Goal: Task Accomplishment & Management: Use online tool/utility

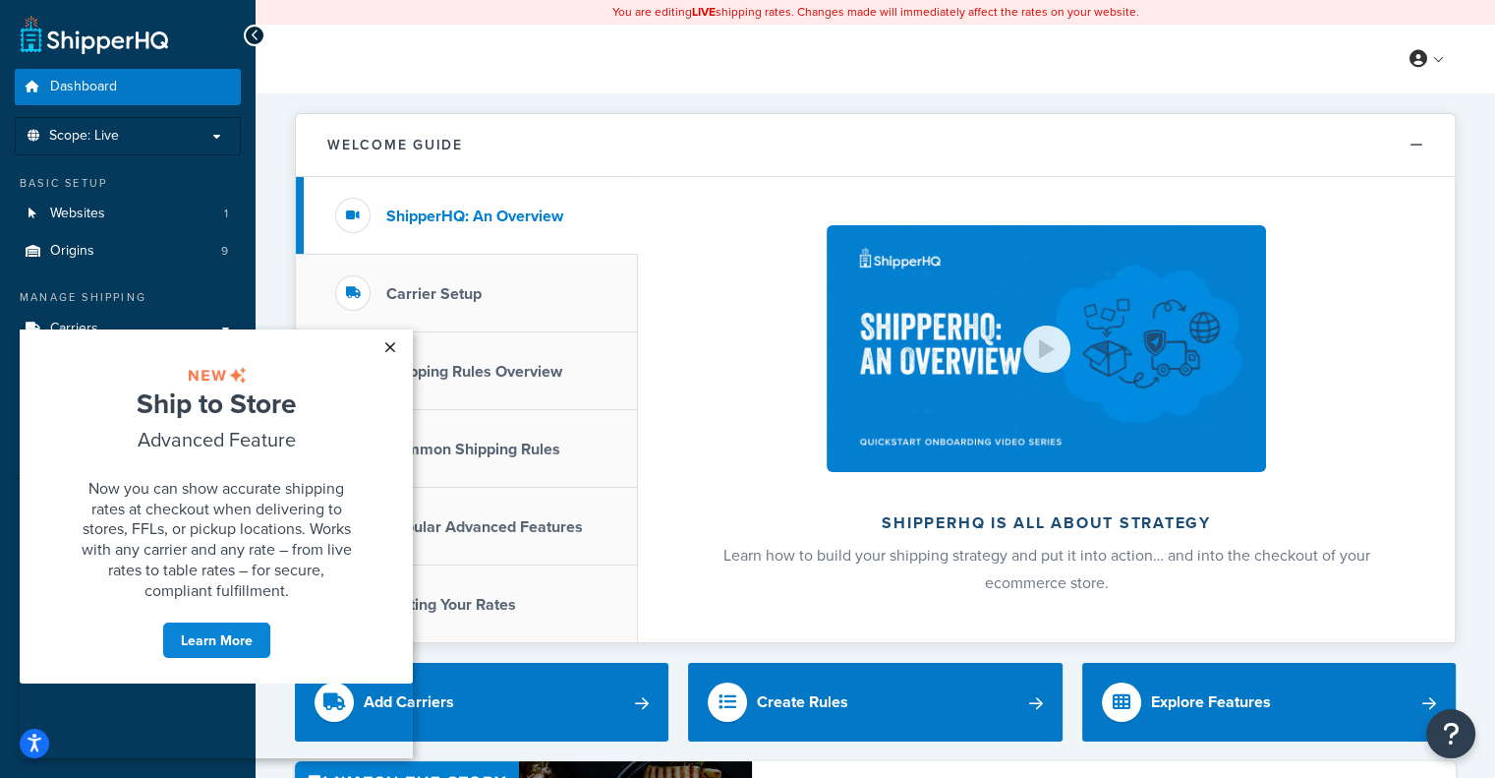
click at [382, 348] on link "×" at bounding box center [390, 346] width 34 height 35
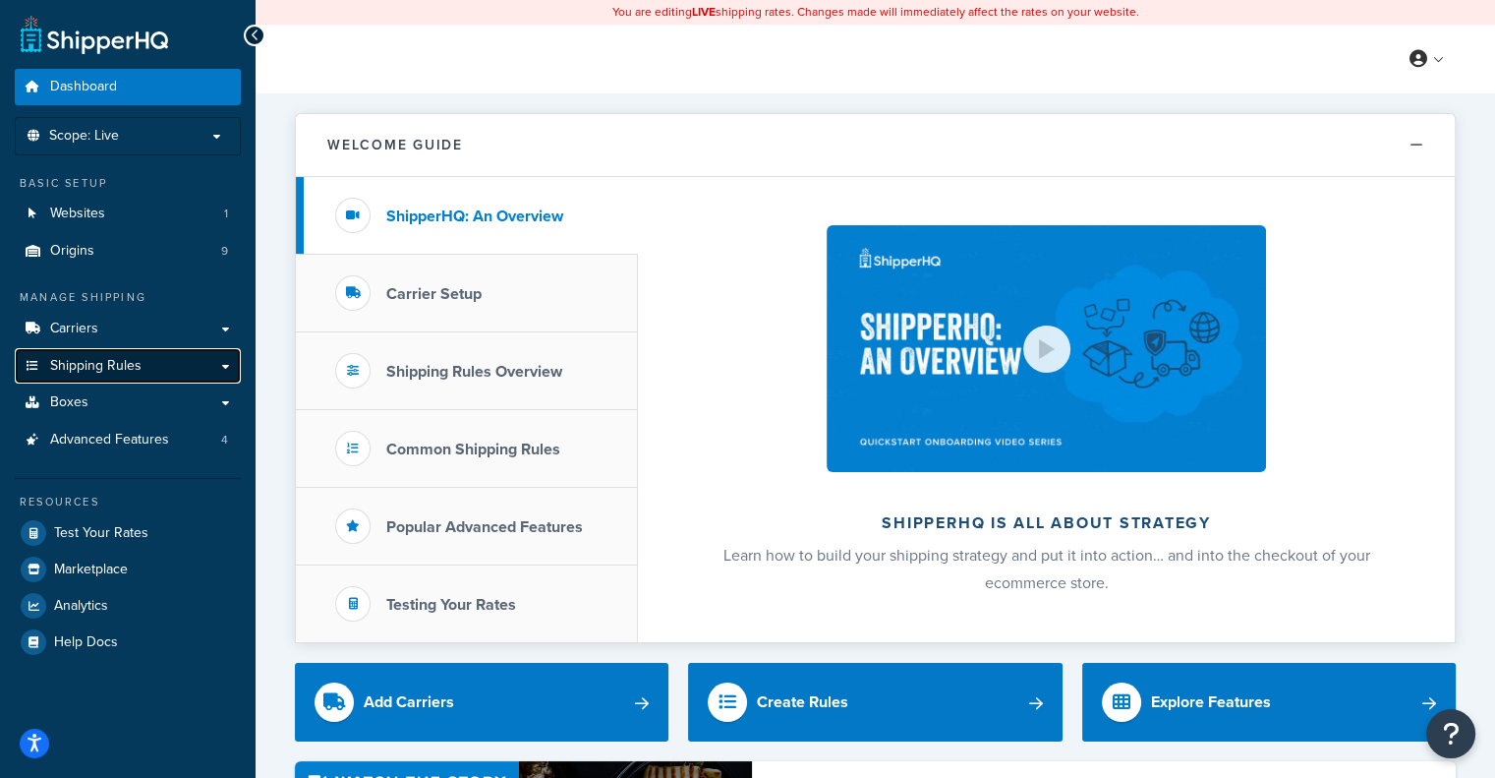
click at [218, 353] on link "Shipping Rules" at bounding box center [128, 366] width 226 height 36
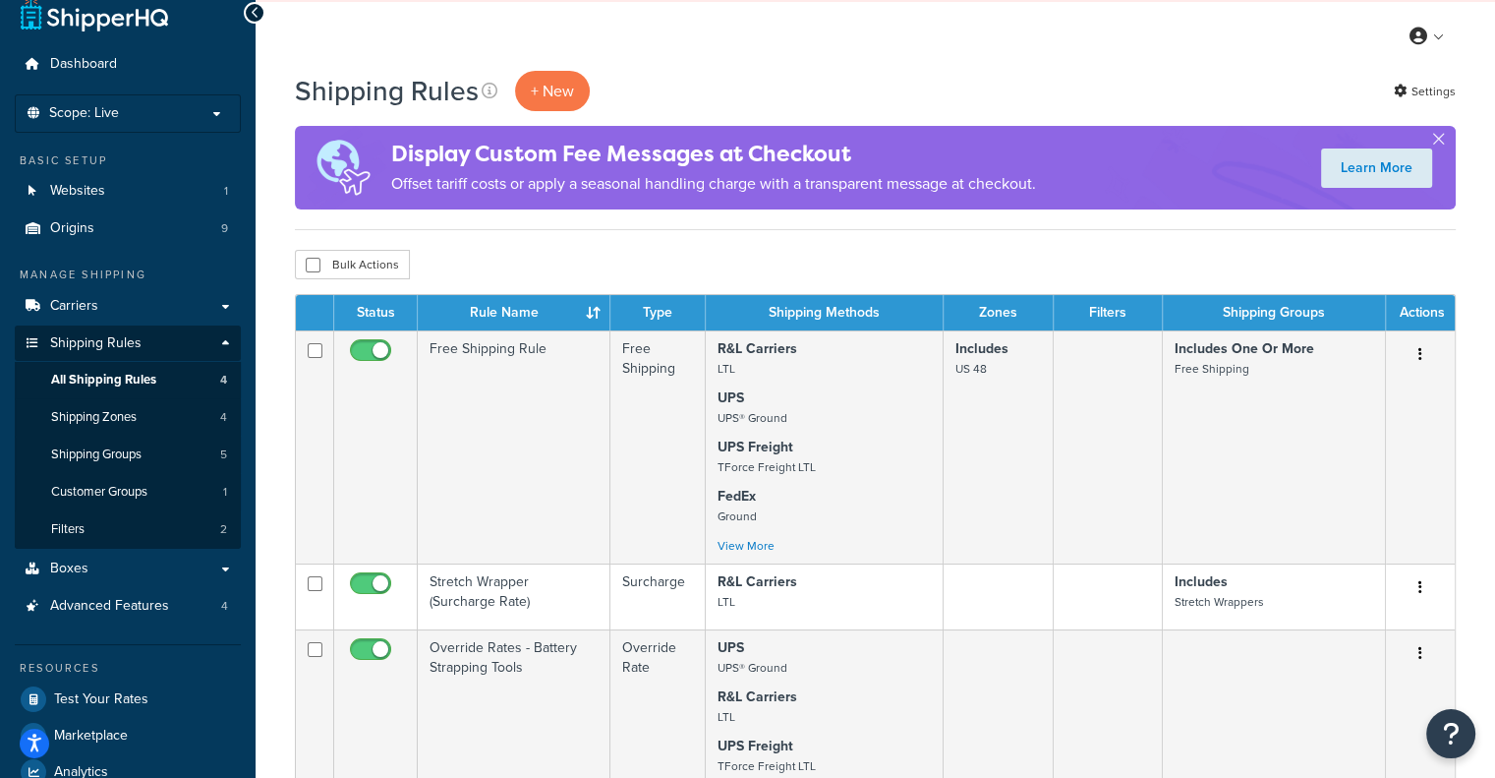
scroll to position [24, 0]
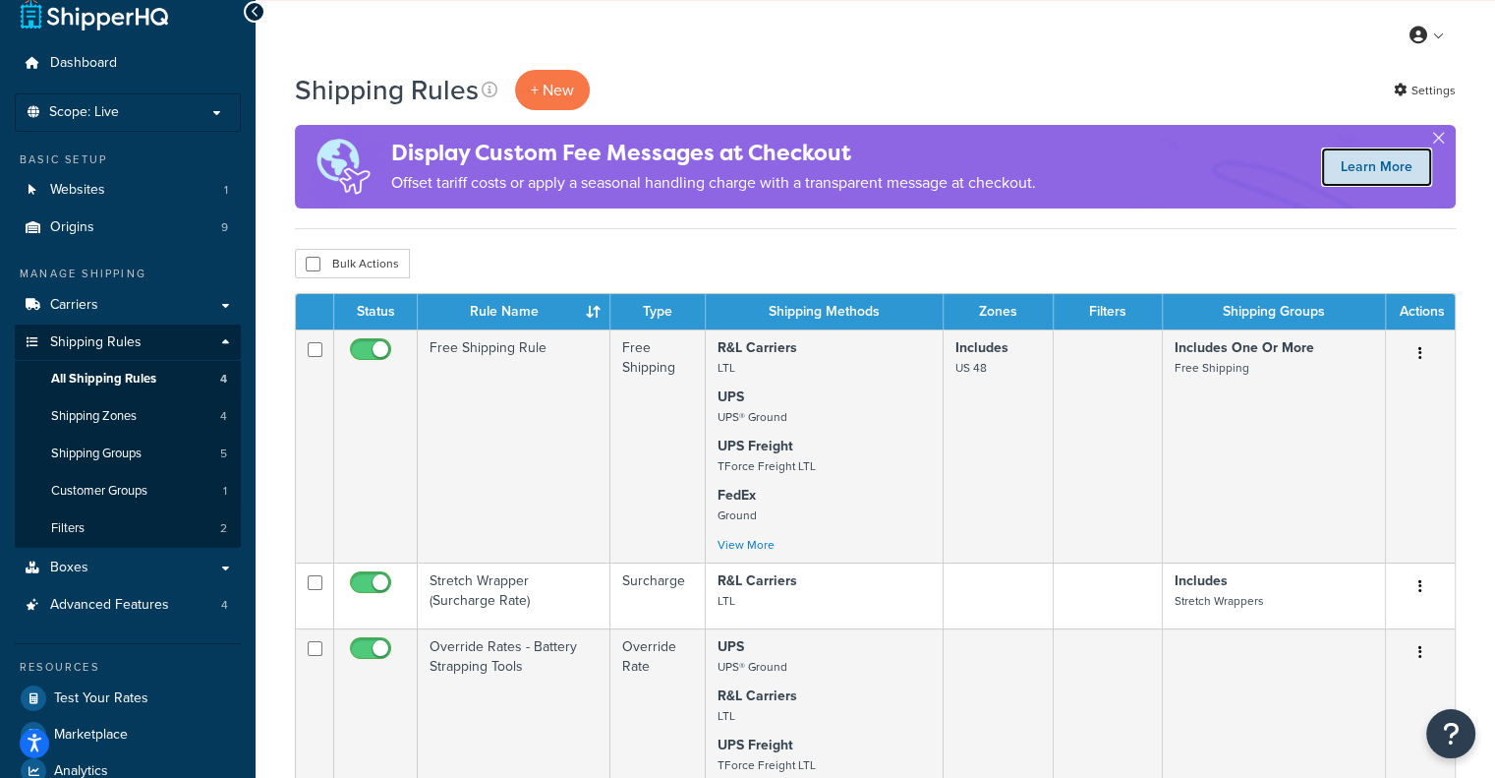
click at [1391, 167] on link "Learn More" at bounding box center [1376, 166] width 111 height 39
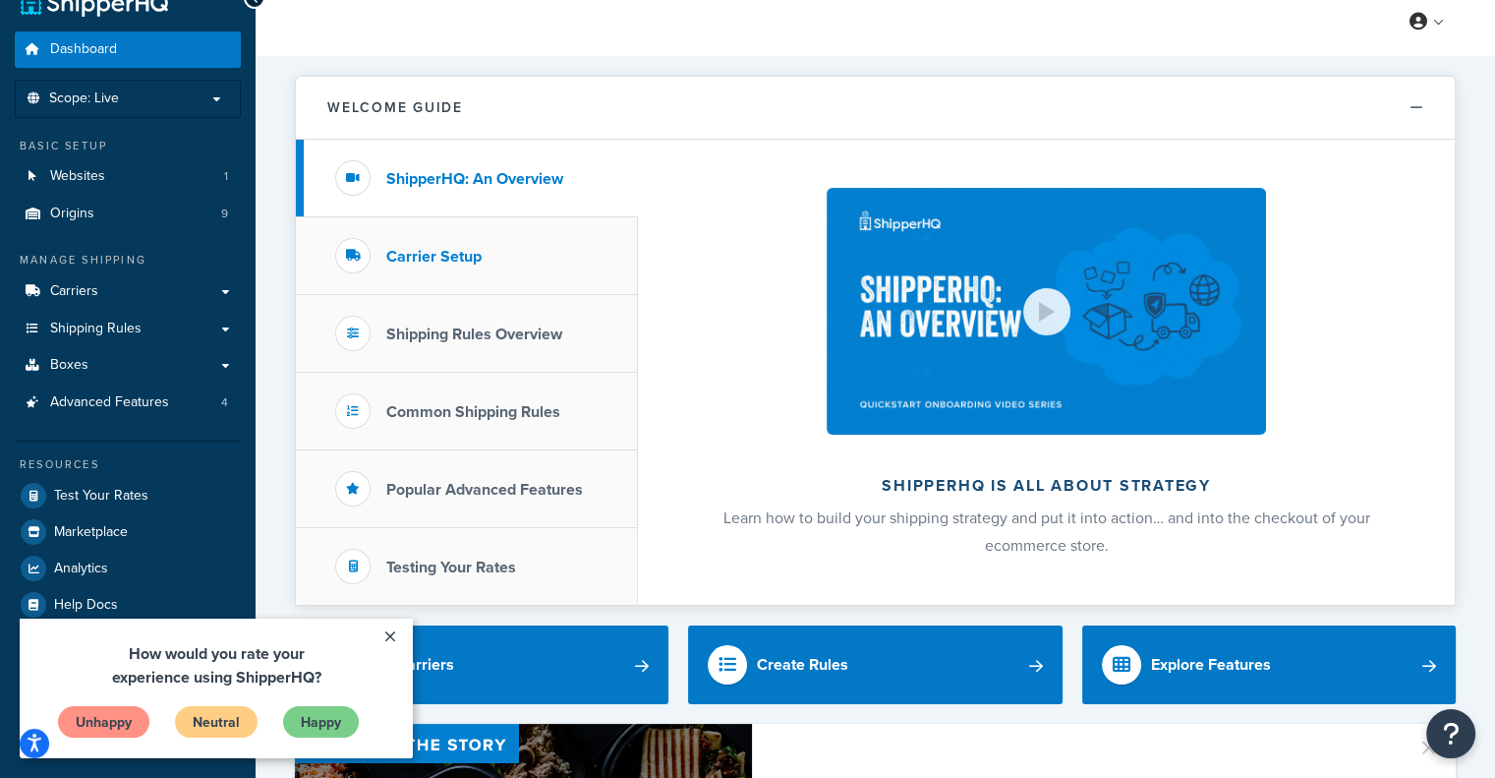
scroll to position [38, 0]
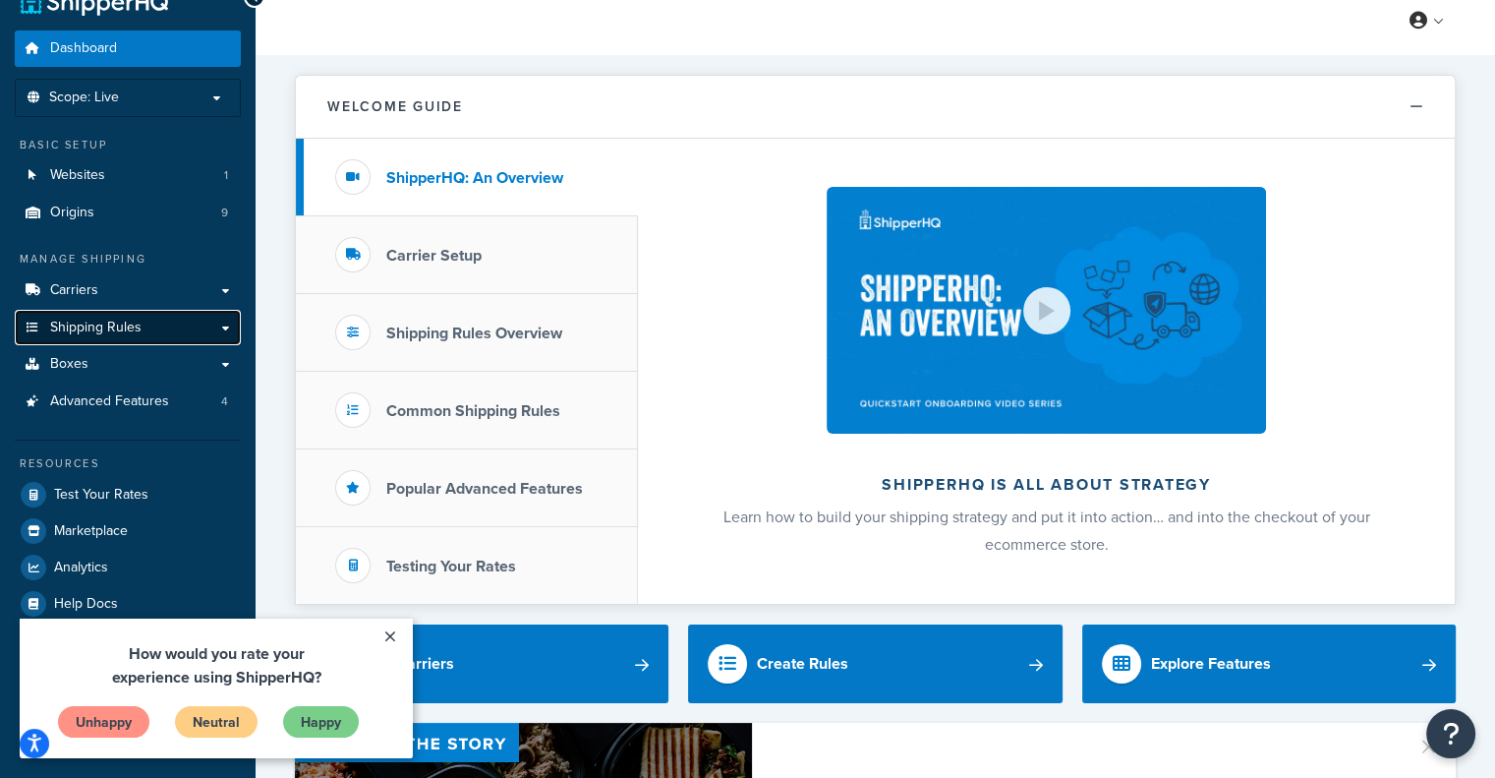
click at [207, 316] on link "Shipping Rules" at bounding box center [128, 328] width 226 height 36
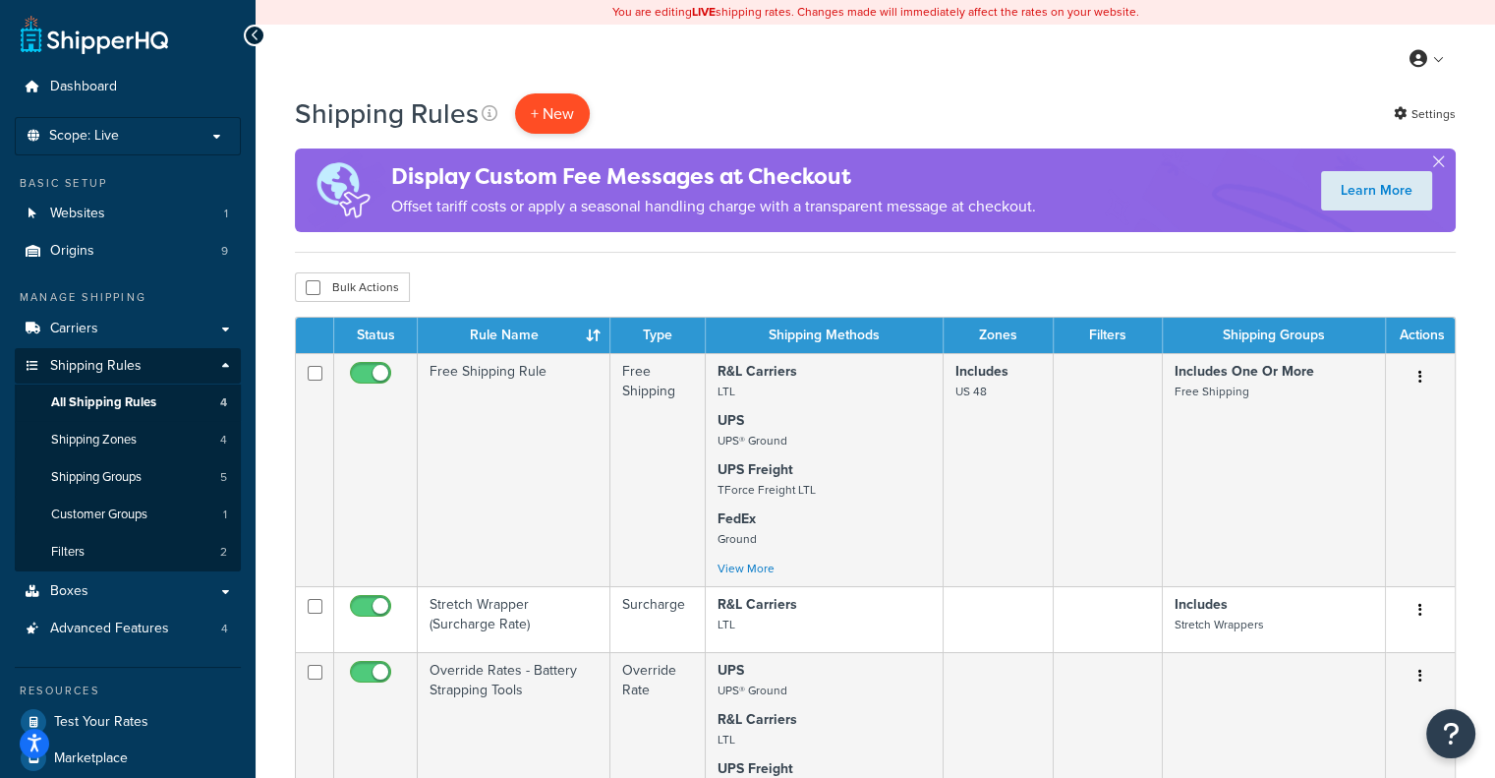
click at [564, 101] on p "+ New" at bounding box center [552, 113] width 75 height 40
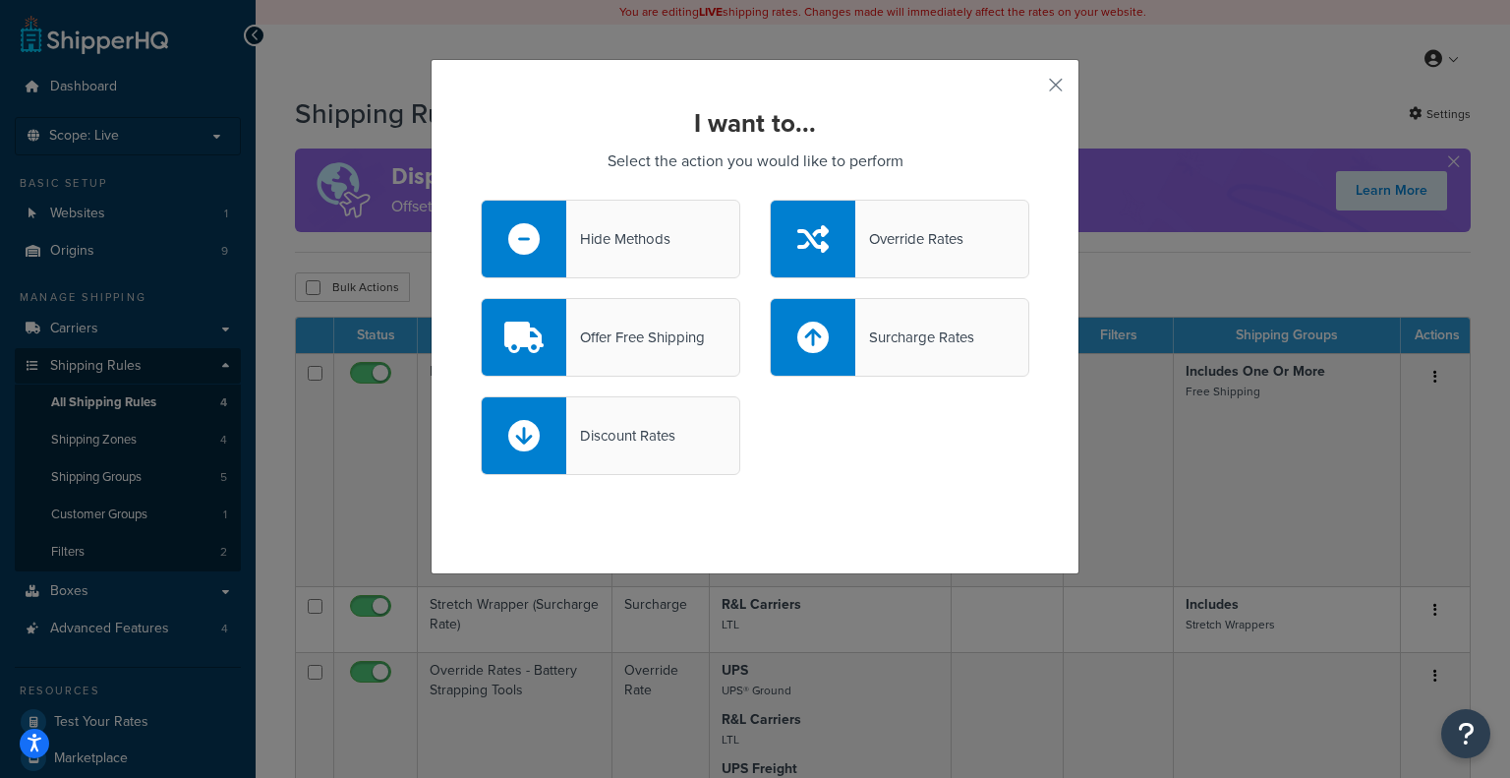
click at [920, 312] on div "Surcharge Rates" at bounding box center [900, 337] width 260 height 79
click at [0, 0] on input "Surcharge Rates" at bounding box center [0, 0] width 0 height 0
select select "CART"
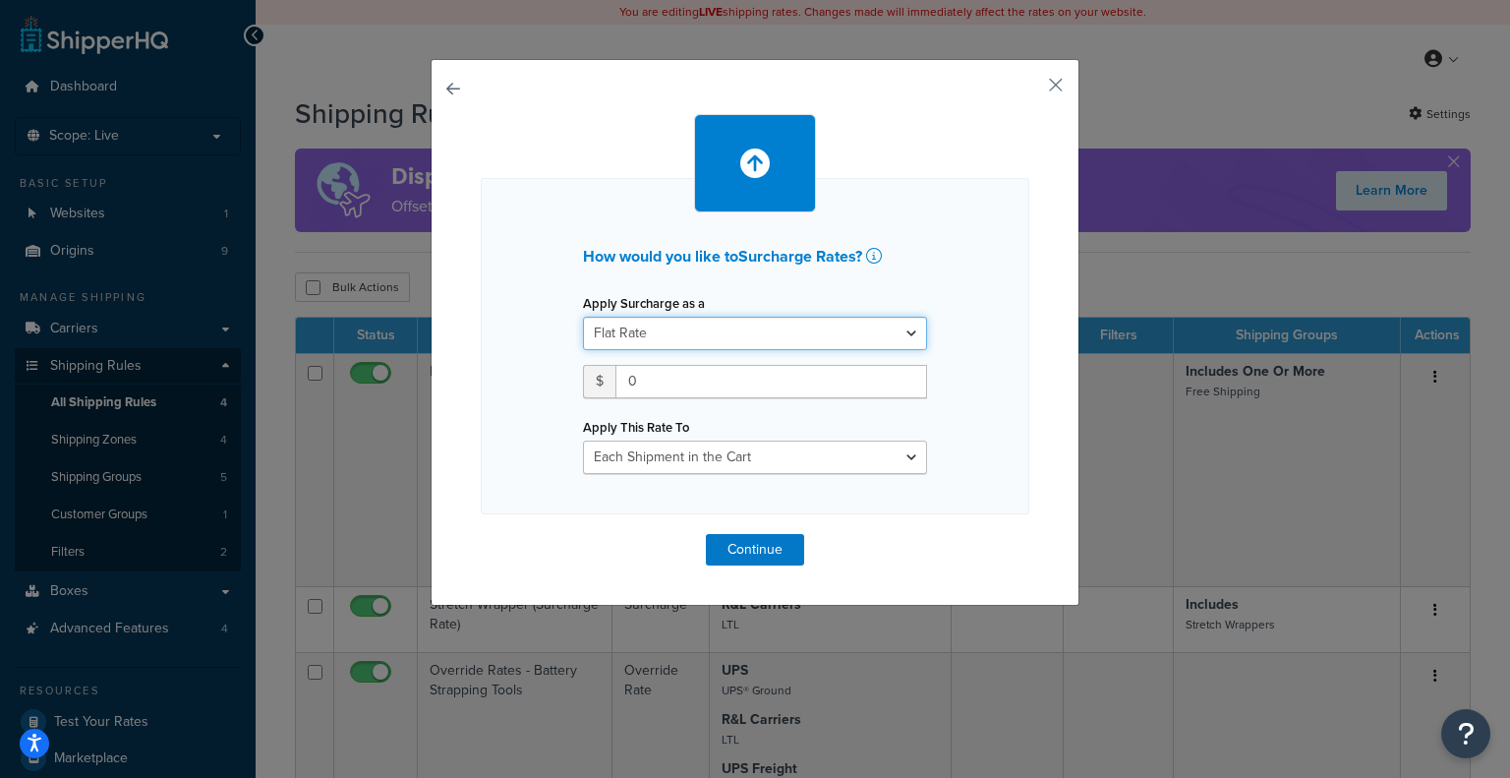
click at [872, 341] on select "Flat Rate Percentage Flat Rate & Percentage" at bounding box center [755, 333] width 344 height 33
select select "PERCENTAGE"
click at [583, 317] on select "Flat Rate Percentage Flat Rate & Percentage" at bounding box center [755, 333] width 344 height 33
click at [633, 370] on input "number" at bounding box center [644, 381] width 123 height 33
type input "5"
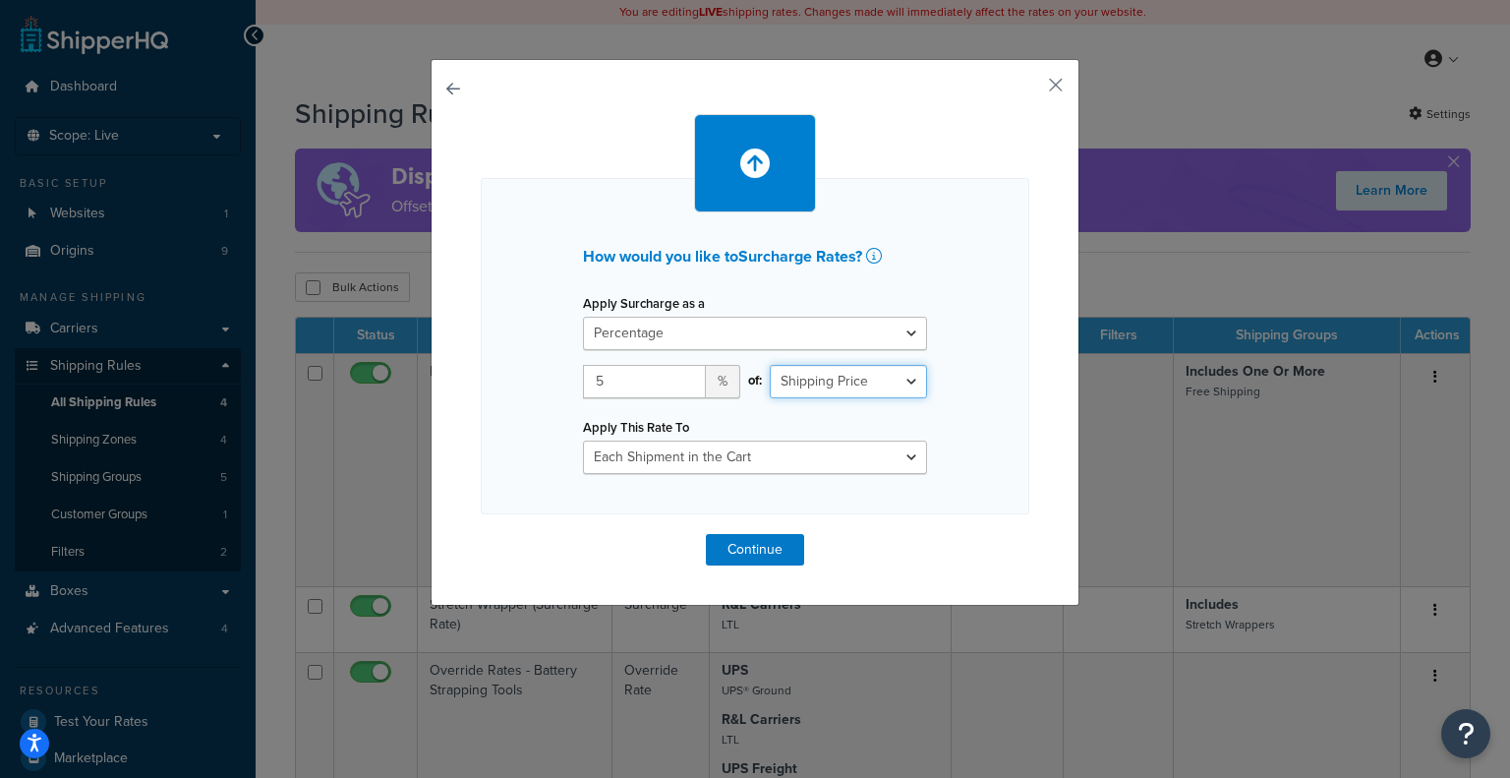
click at [883, 376] on select "Shipping Price Order Value" at bounding box center [848, 381] width 157 height 33
select select "ORDER"
click at [770, 365] on select "Shipping Price Order Value" at bounding box center [848, 381] width 157 height 33
click at [872, 440] on select "Entire Cart Each Shipment in the Cart Each Origin in the Cart Each Shipping Gro…" at bounding box center [755, 456] width 344 height 33
select select "ITEM"
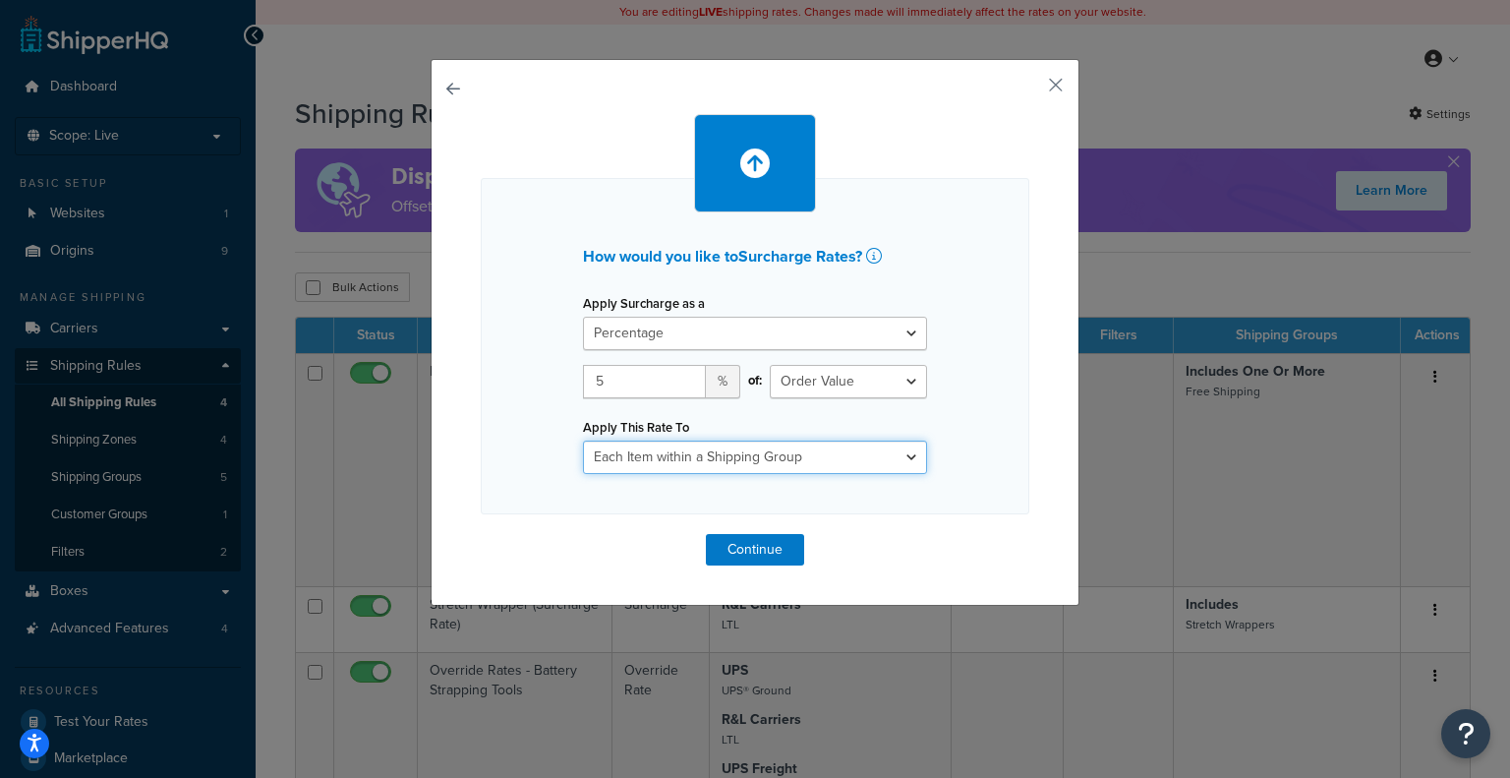
click at [583, 440] on select "Entire Cart Each Shipment in the Cart Each Origin in the Cart Each Shipping Gro…" at bounding box center [755, 456] width 344 height 33
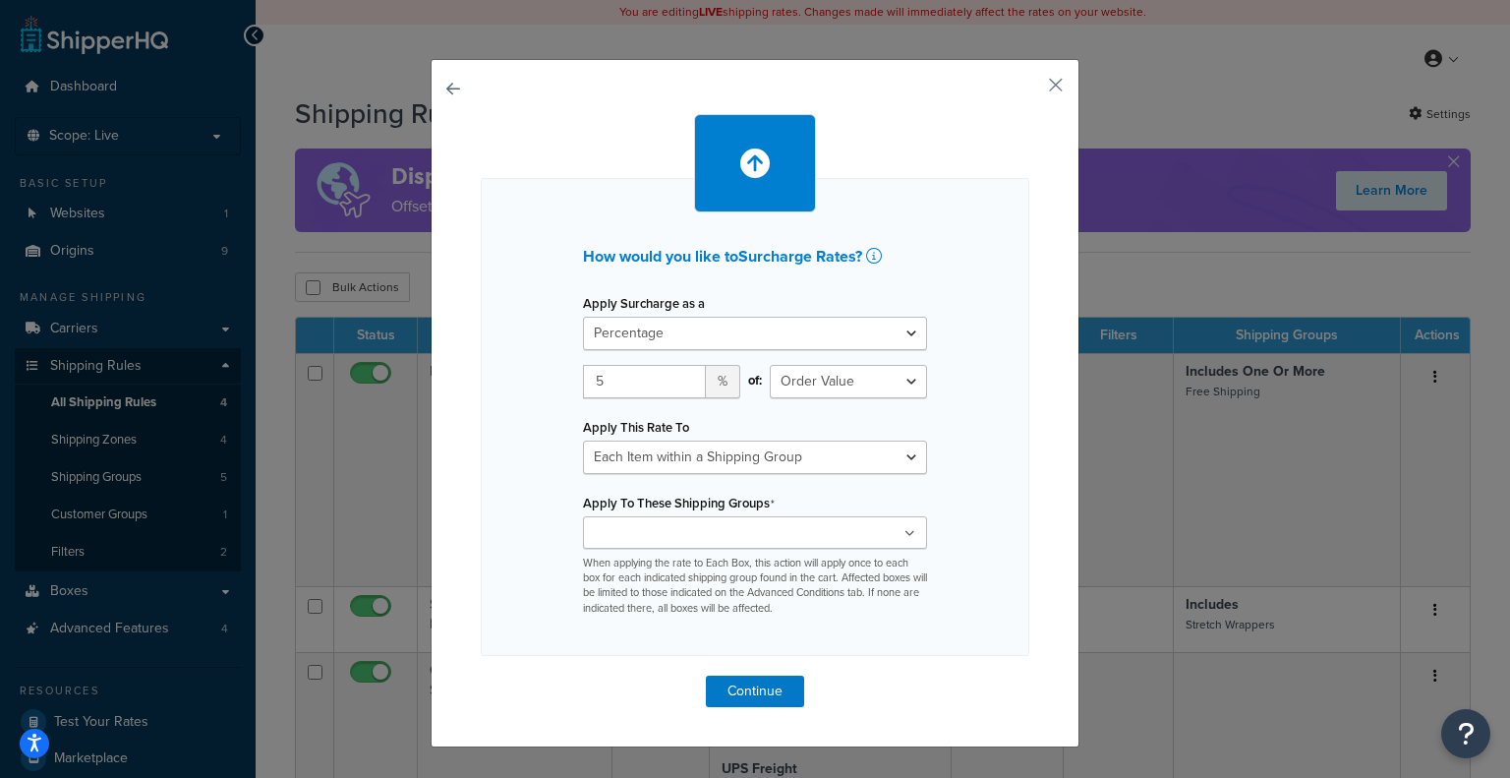
click at [907, 529] on icon at bounding box center [909, 534] width 11 height 12
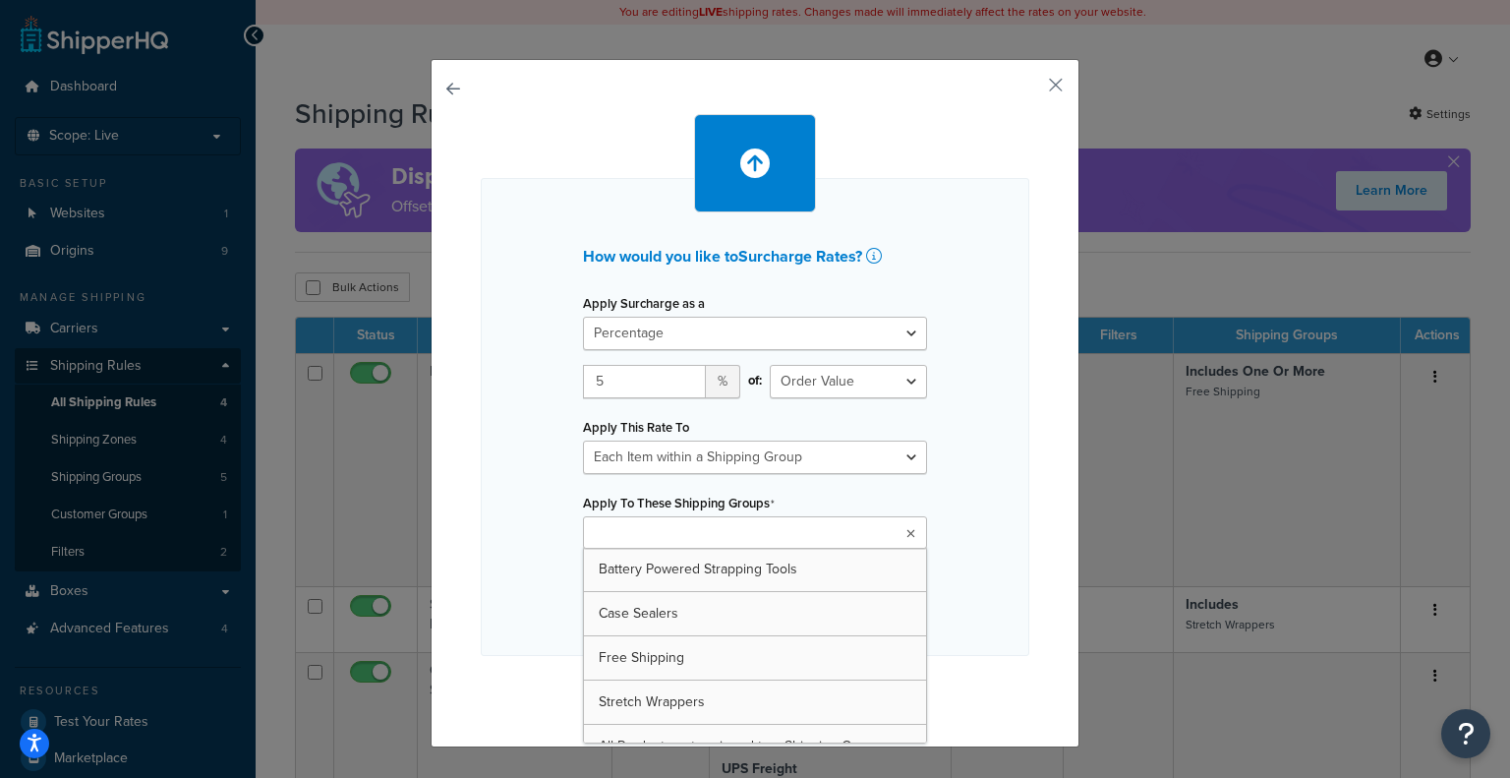
click at [960, 591] on div "How would you like to Surcharge Rates ? Apply Surcharge as a Flat Rate Percenta…" at bounding box center [755, 417] width 549 height 478
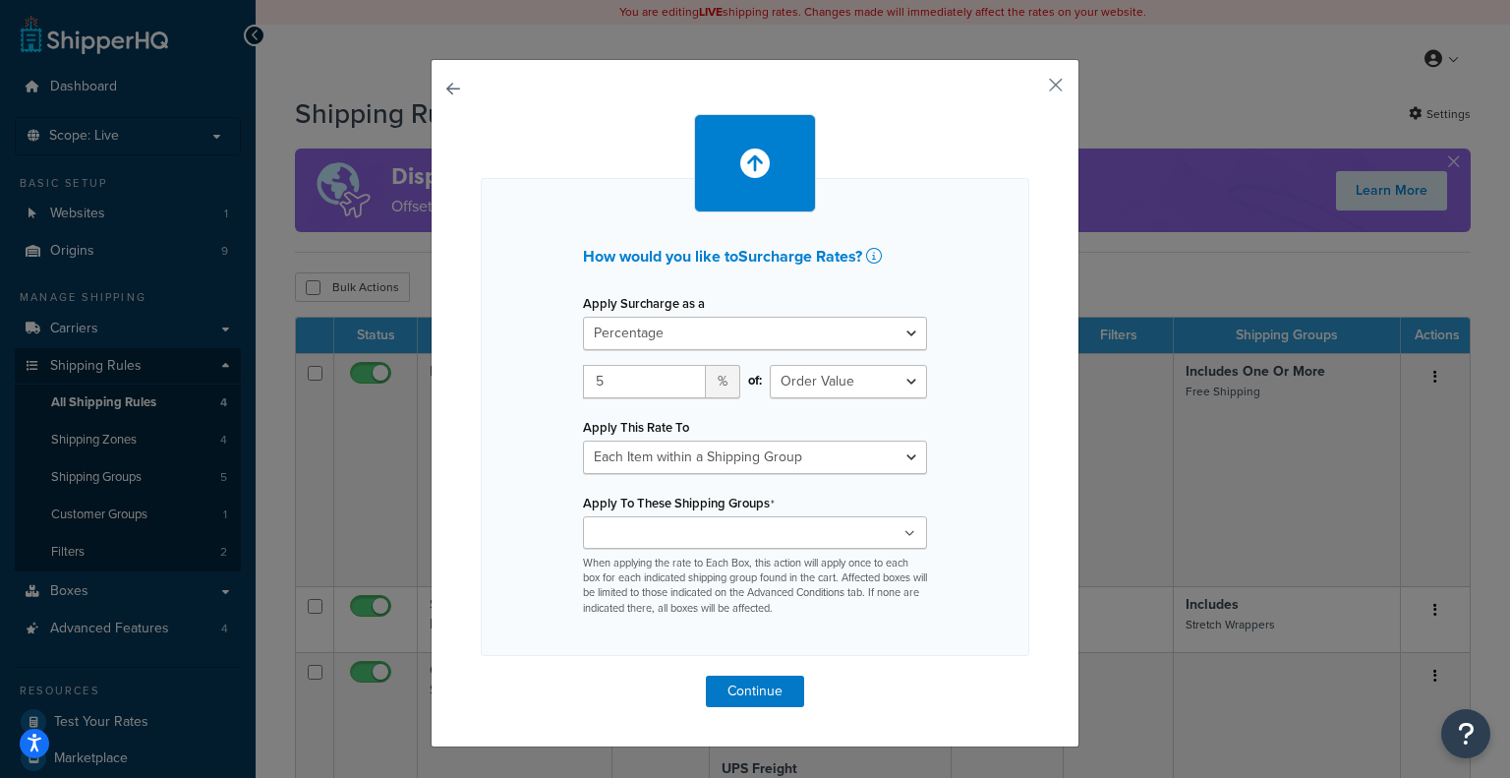
click at [800, 533] on ul at bounding box center [755, 532] width 344 height 32
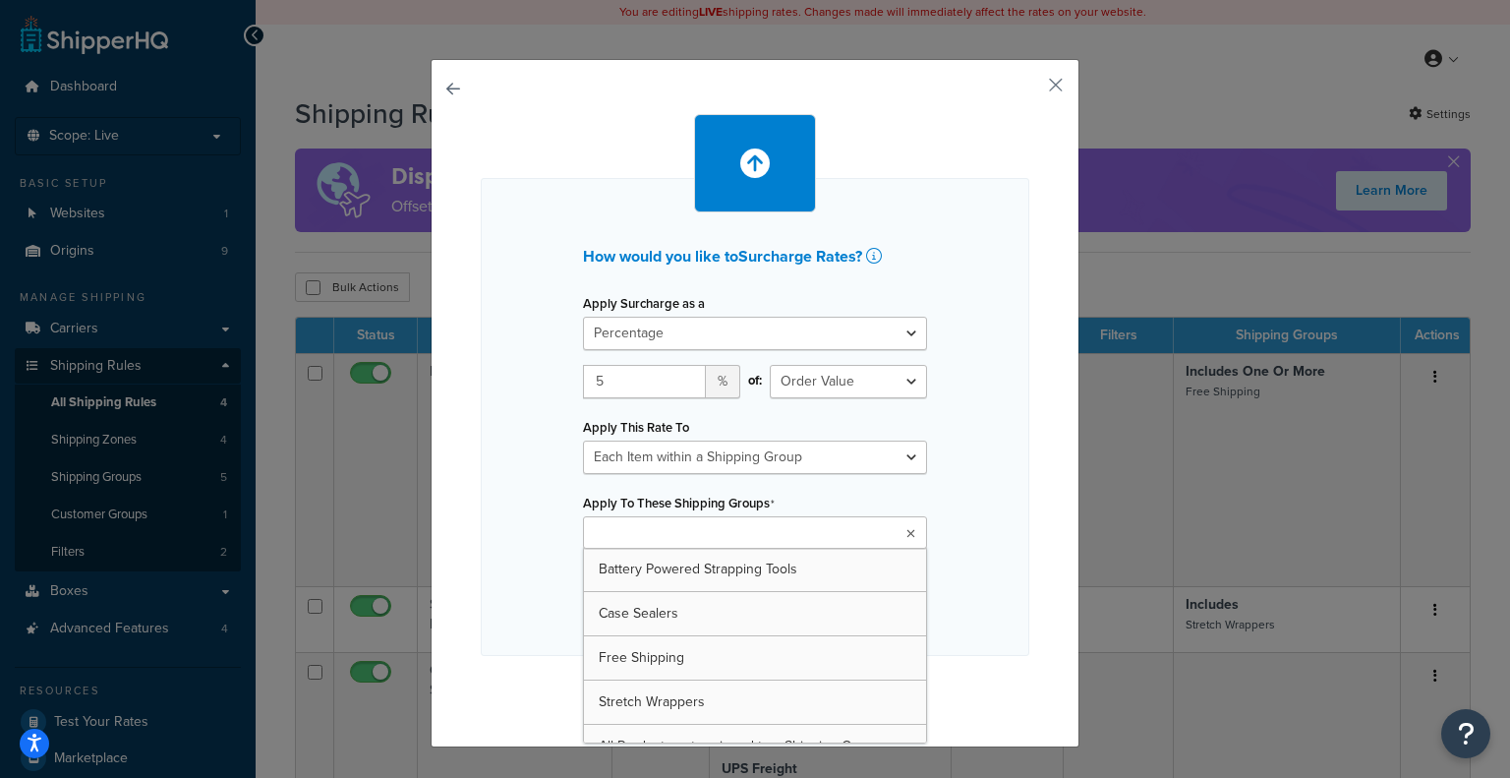
click at [1019, 363] on div "How would you like to Surcharge Rates ? Apply Surcharge as a Flat Rate Percenta…" at bounding box center [755, 417] width 549 height 478
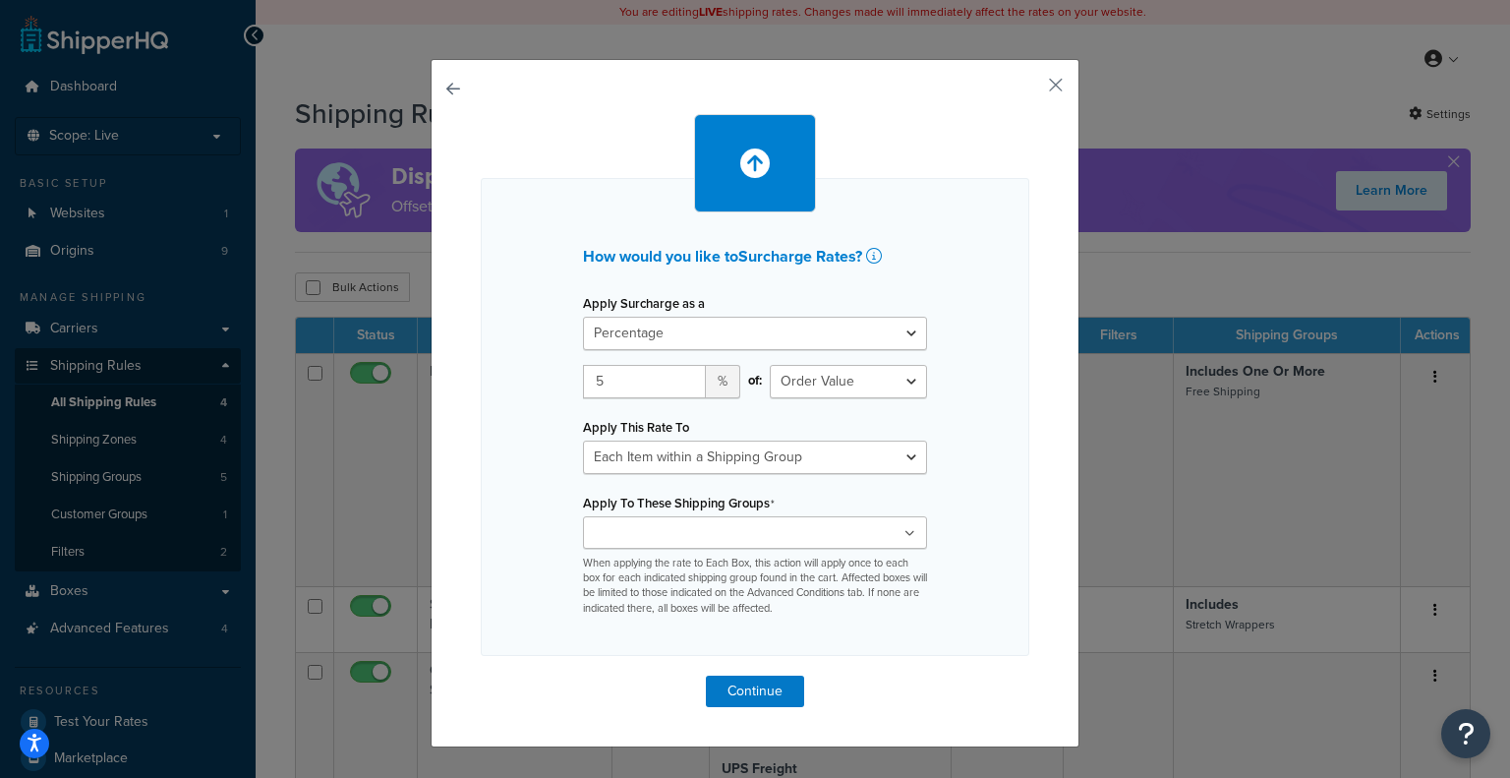
click at [895, 523] on ul at bounding box center [755, 532] width 344 height 32
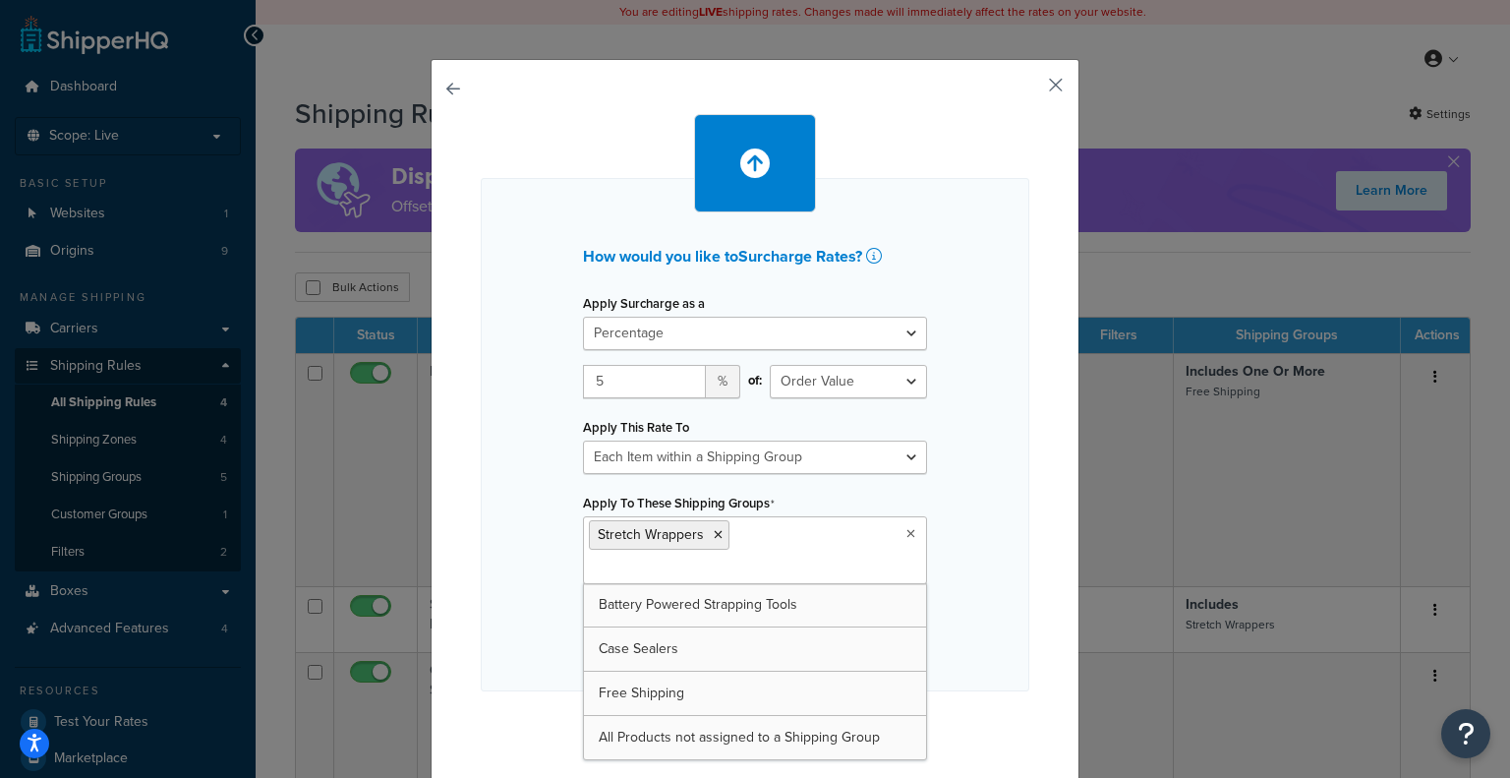
click at [1029, 89] on button "button" at bounding box center [1026, 91] width 5 height 5
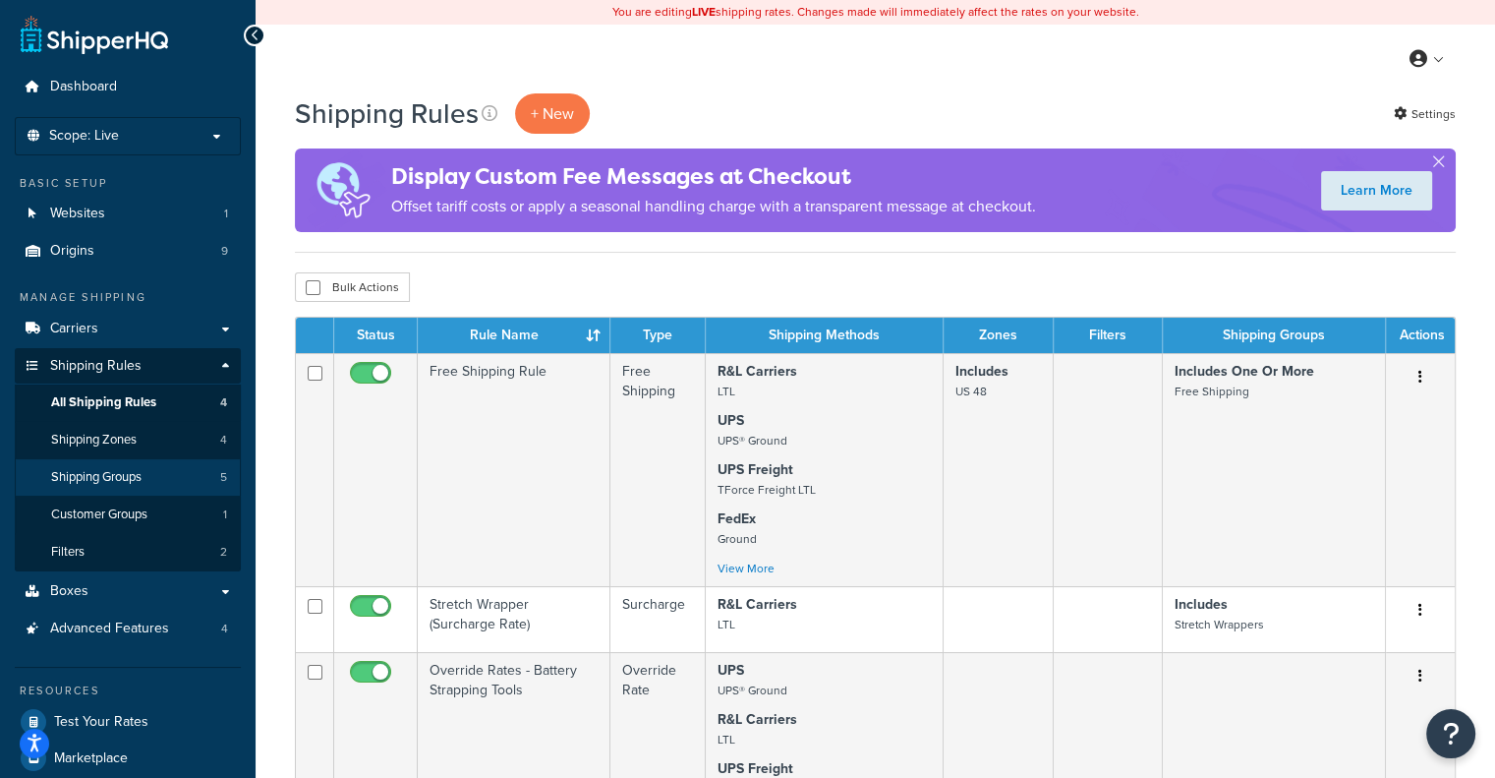
scroll to position [16, 0]
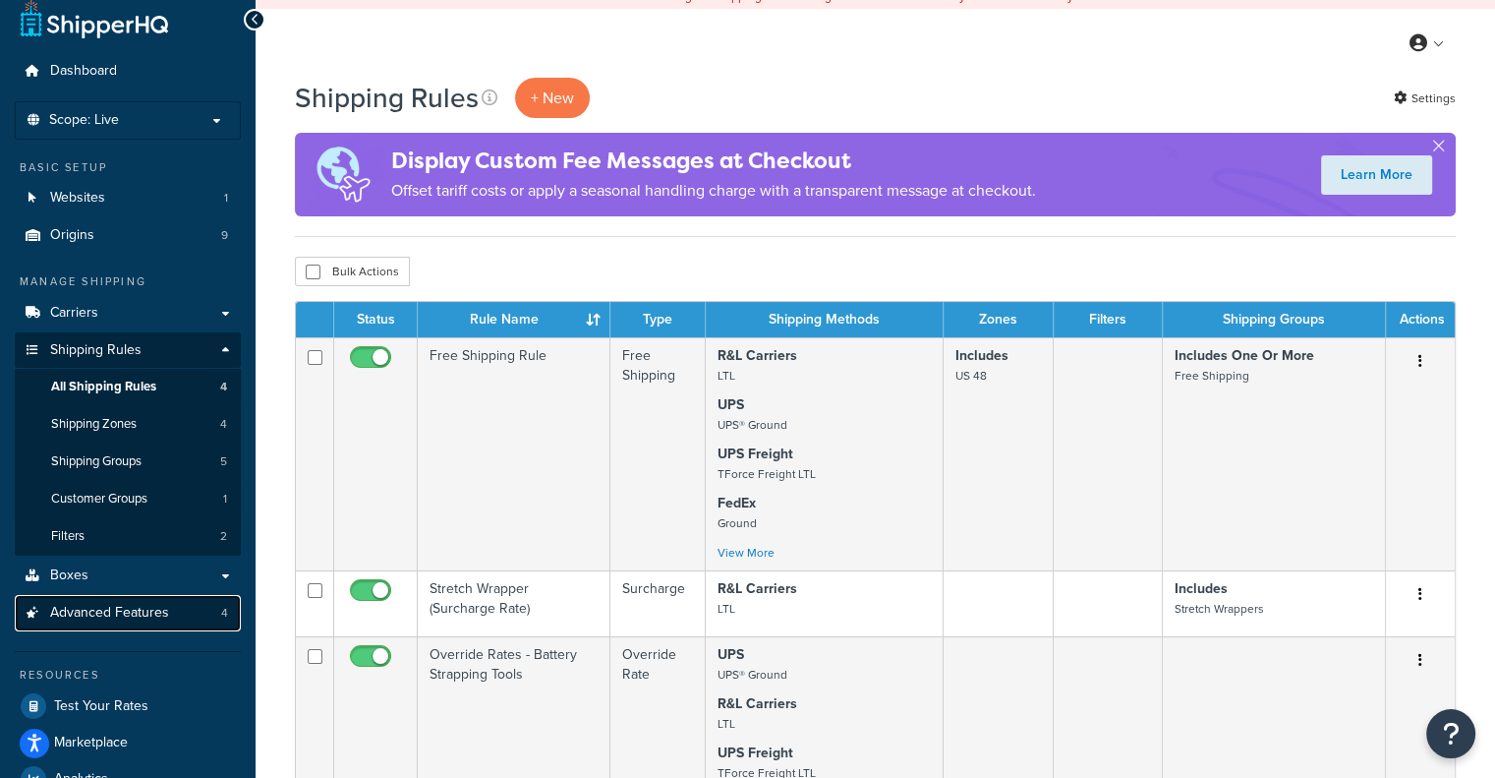
click at [175, 612] on link "Advanced Features 4" at bounding box center [128, 613] width 226 height 36
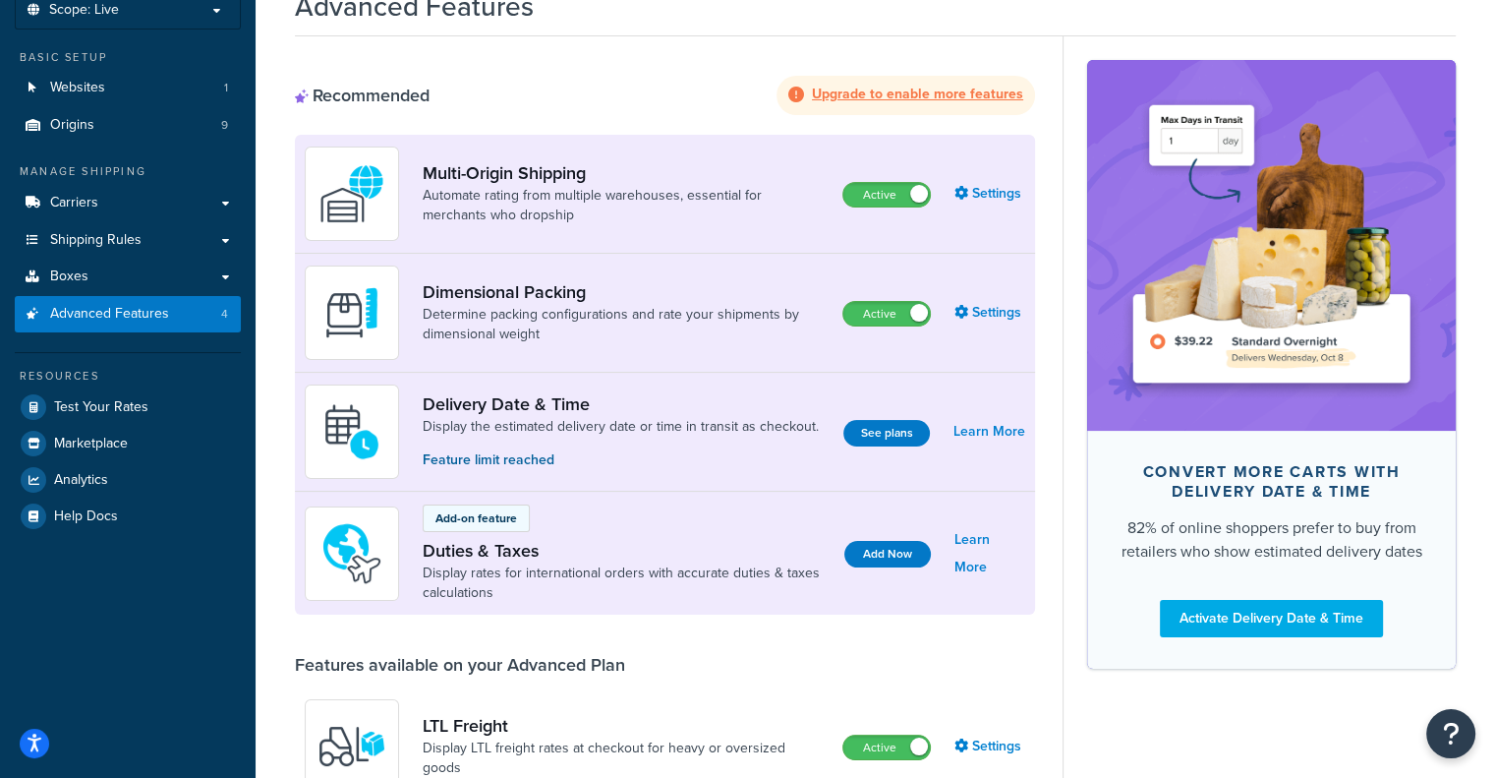
scroll to position [134, 0]
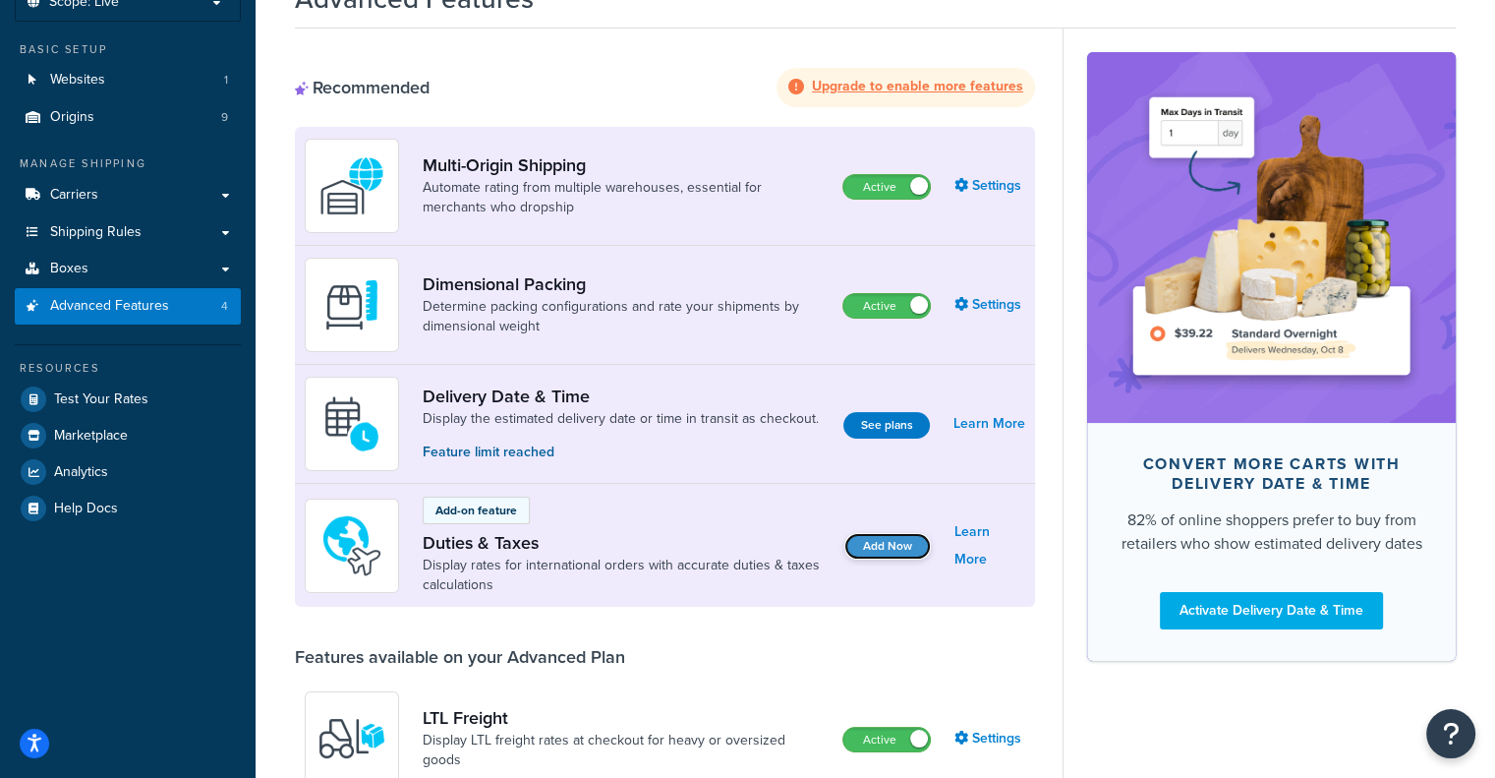
click at [904, 533] on button "Add Now" at bounding box center [888, 546] width 87 height 27
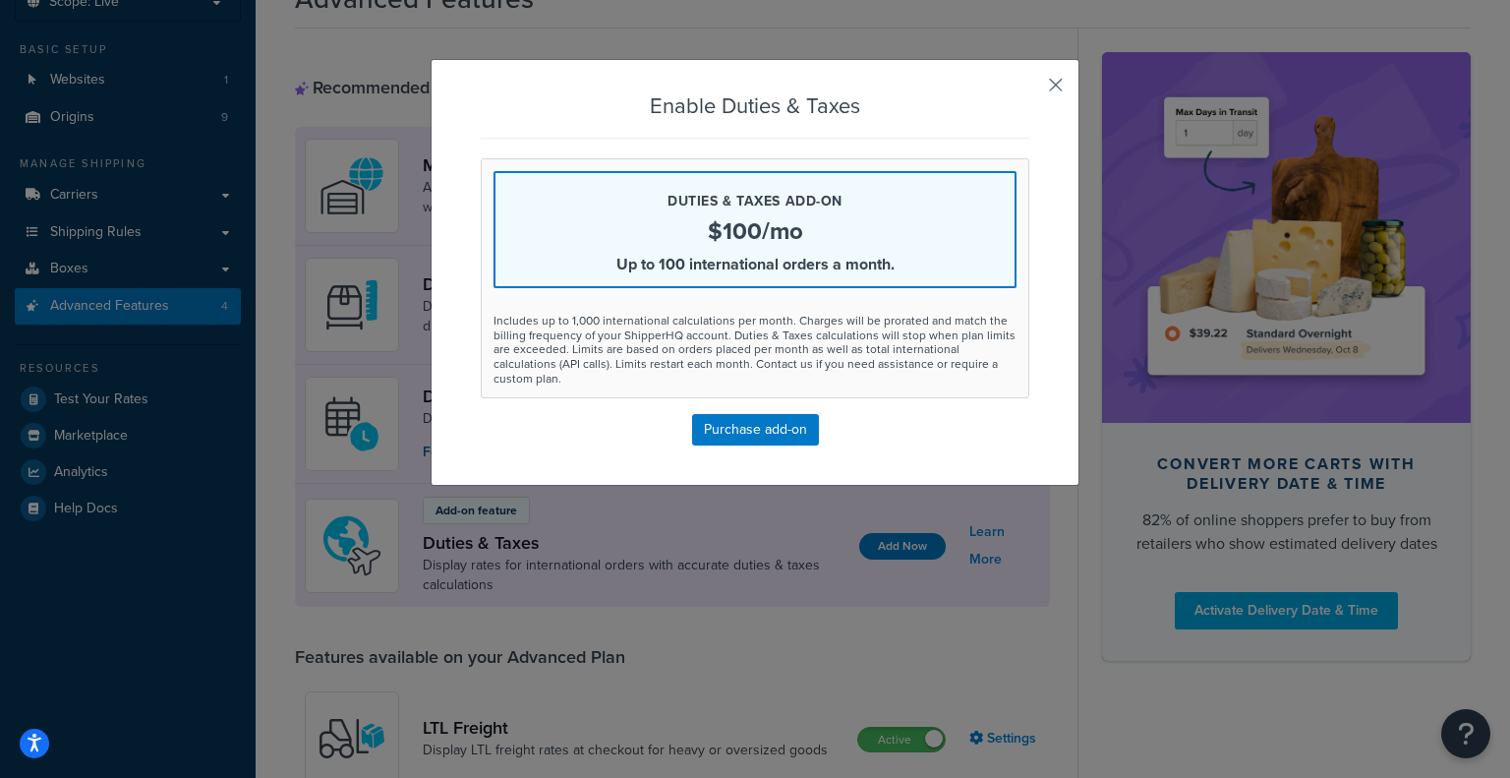
click at [1029, 89] on button "button" at bounding box center [1026, 91] width 5 height 5
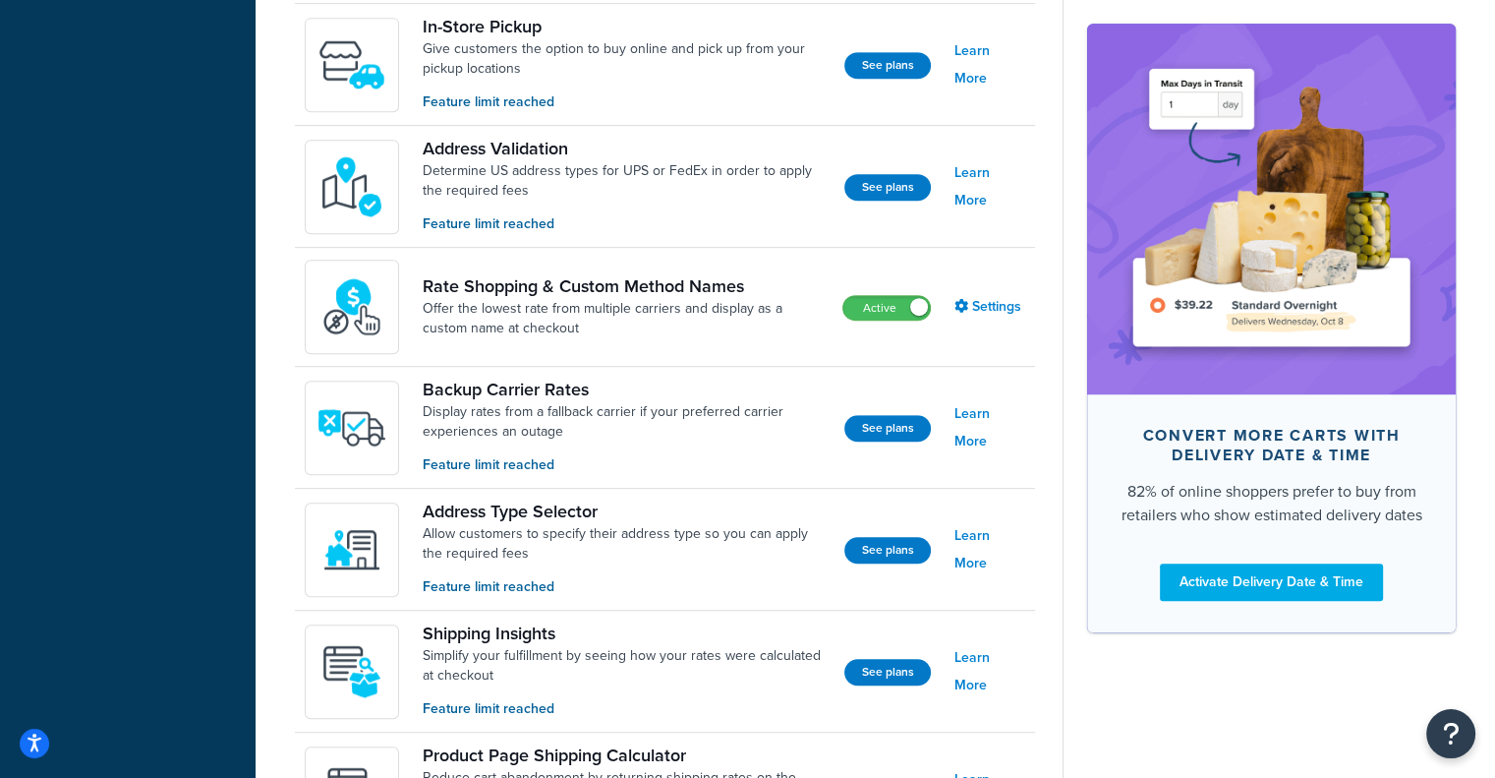
scroll to position [1242, 0]
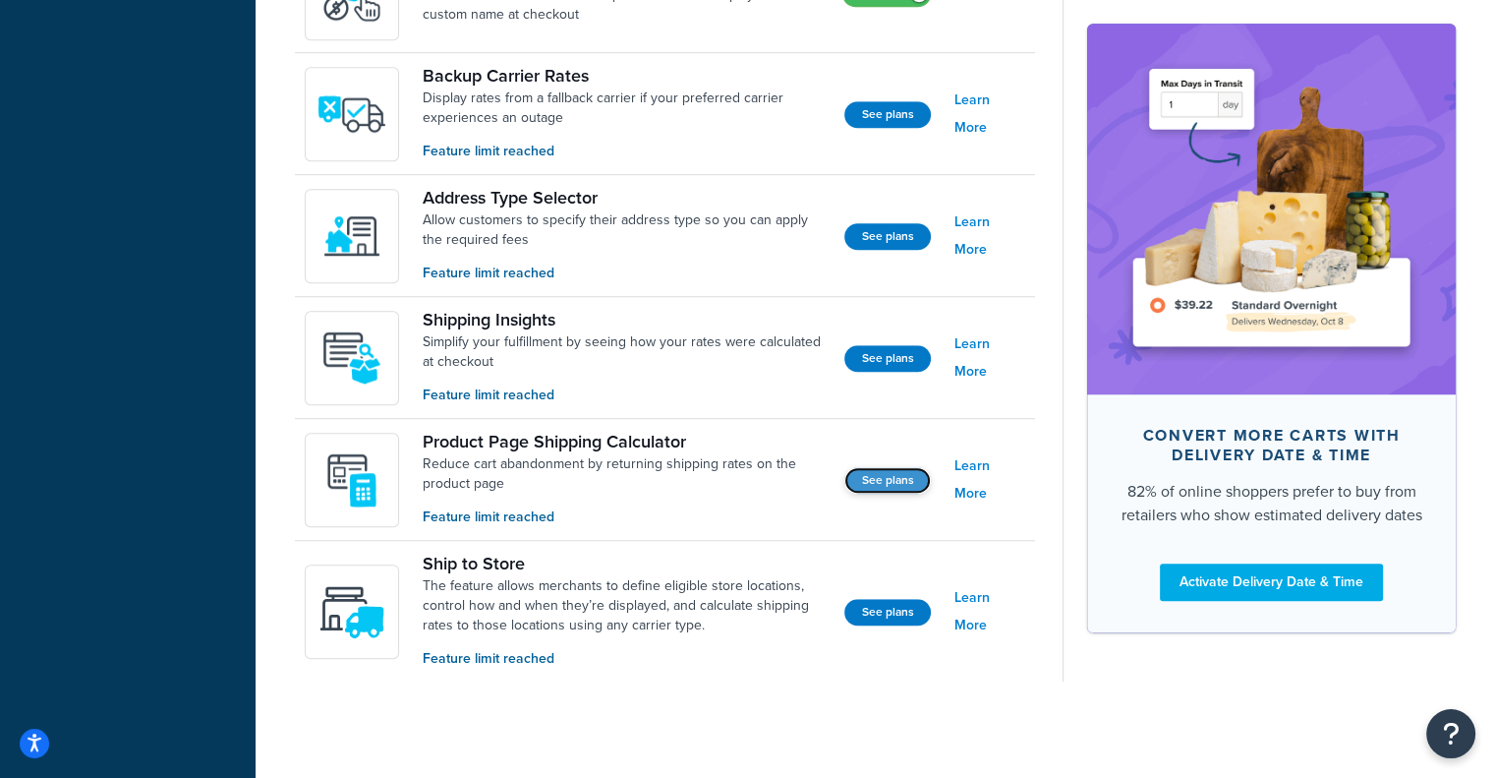
click at [884, 481] on button "See plans" at bounding box center [888, 480] width 87 height 27
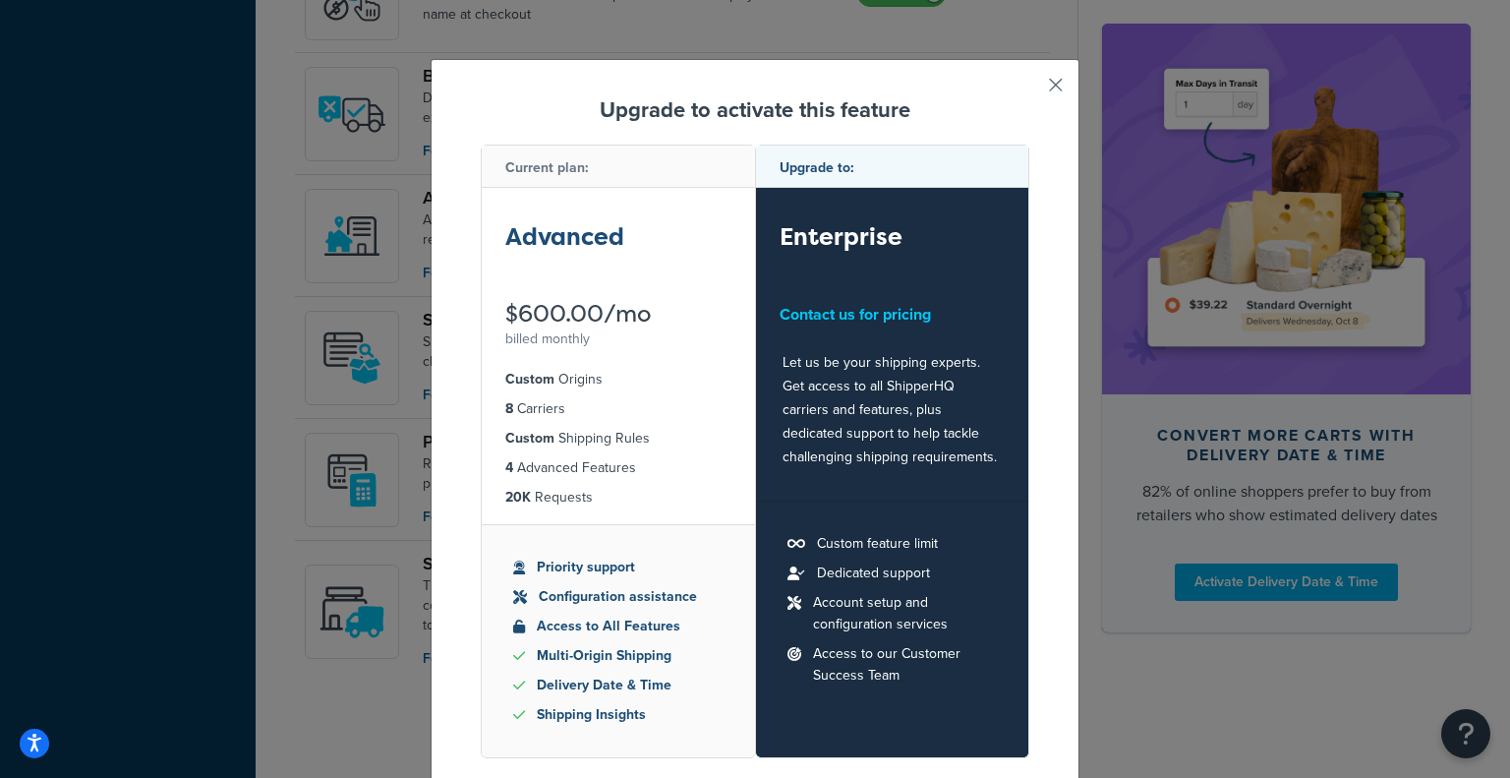
click at [1029, 89] on button "button" at bounding box center [1026, 91] width 5 height 5
